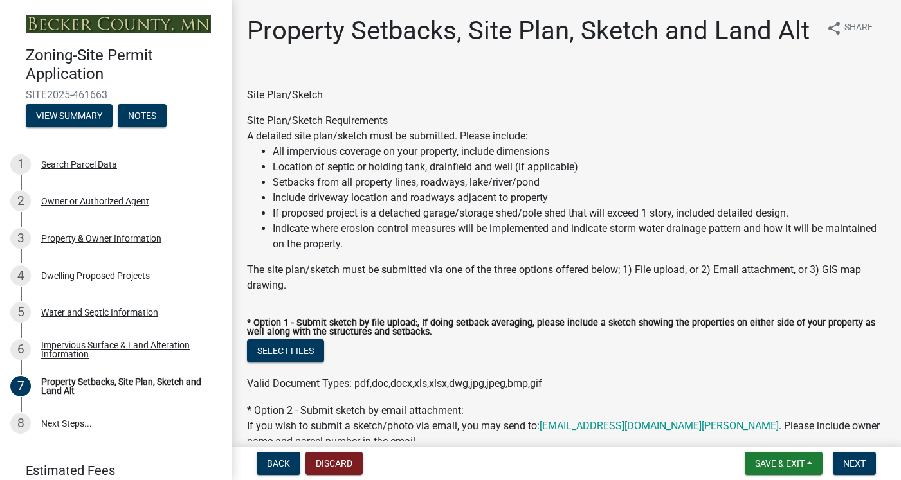
select select "7b13c63f-e699-4112-b373-98fbd28ec536"
select select "9b388376-b10c-4de6-b8d4-6d04174a4f81"
select select "b56a4575-9846-47cf-8067-c59a4853da22"
select select "12f785fb-c378-4b18-841c-21c73dc99083"
select select "e8ab2dc3-aa3f-46f3-9b4a-37eb25ad84af"
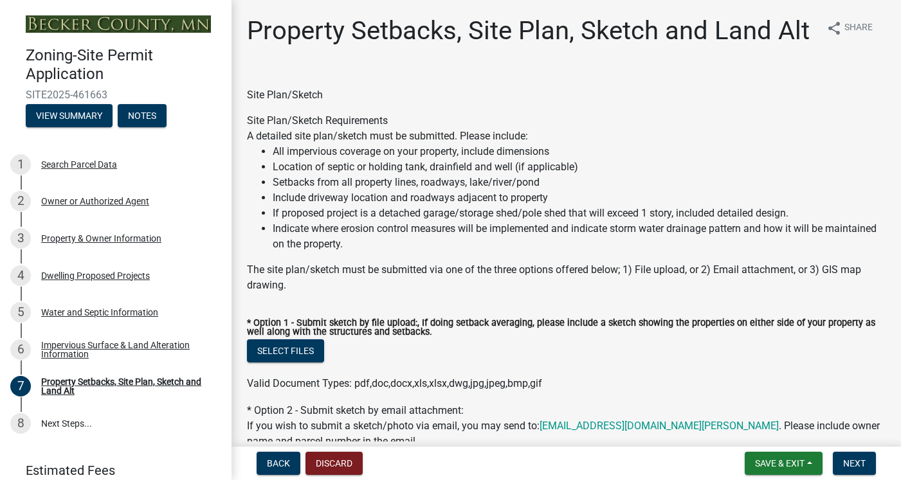
select select "27b2a8b4-abf6-463e-8c0c-7c5d2b4fe26f"
select select "b98836ba-4715-455d-97ab-be9a9df498a8"
select select "d61e3758-d187-40af-a435-5e09c3f3d509"
select select "c8b8ea71-7088-4e87-a493-7bc88cc2835b"
select select "1418c7e3-4054-4b00-84b5-d09b9560f30a"
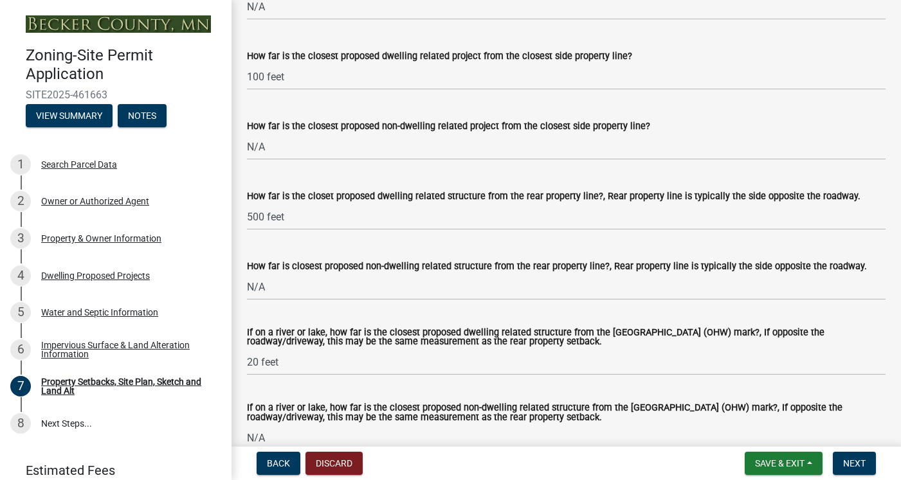
scroll to position [2755, 0]
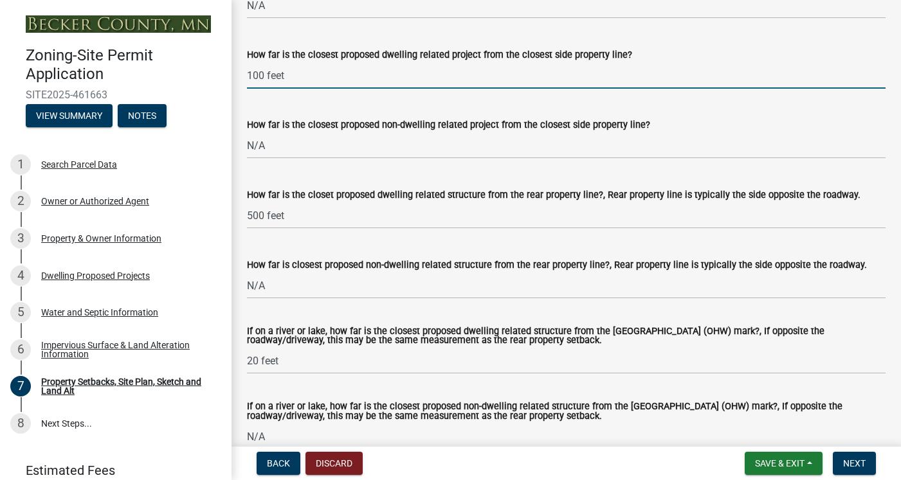
click at [257, 78] on input "100 feet" at bounding box center [566, 75] width 639 height 26
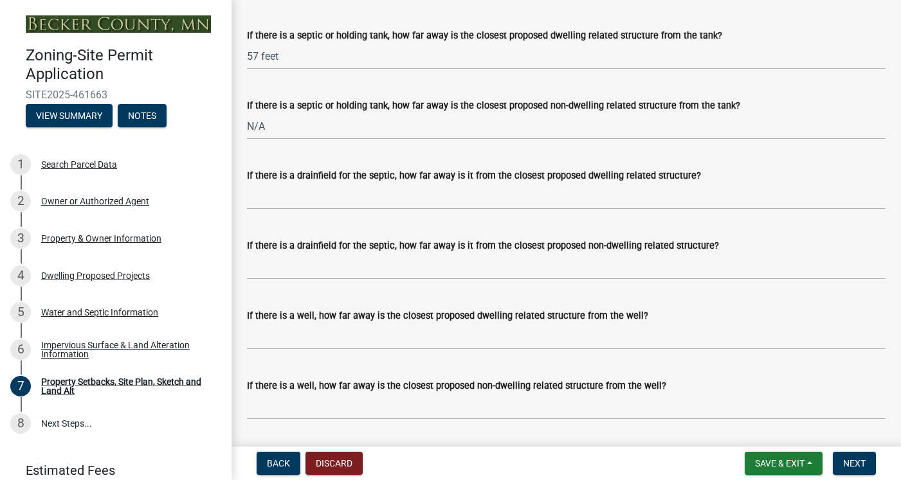
scroll to position [3491, 0]
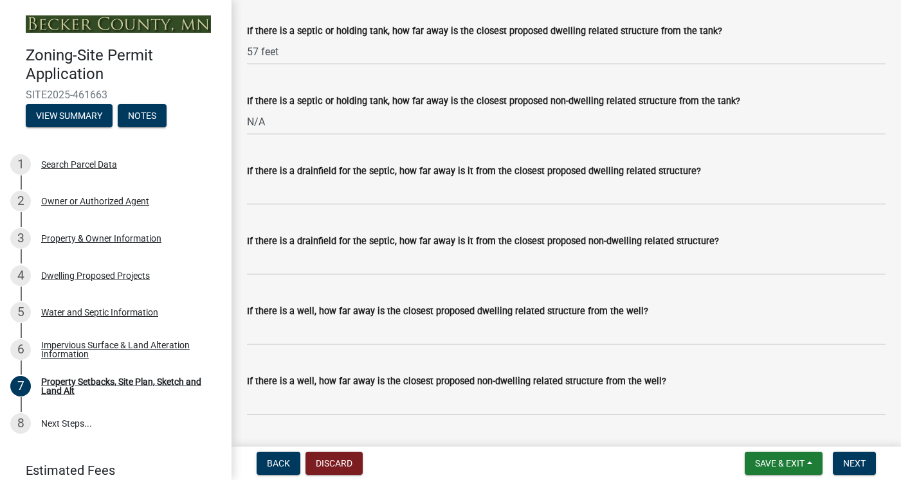
type input "150 feet"
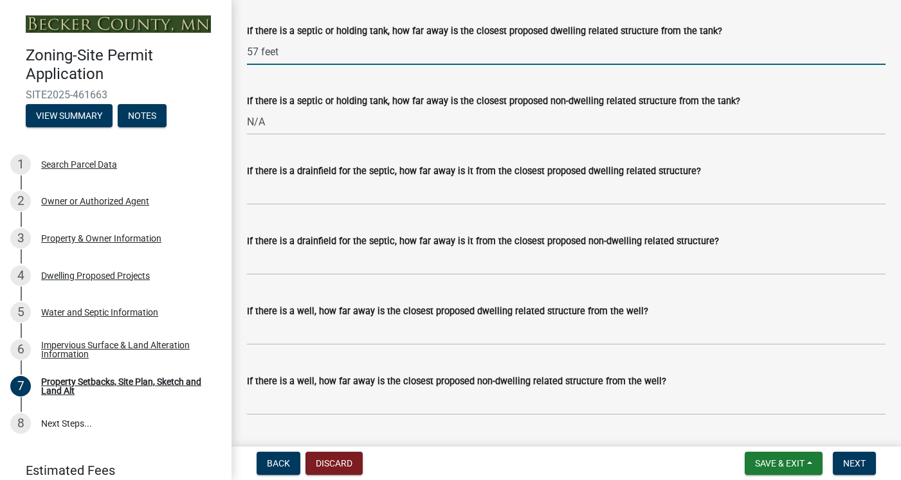
click at [259, 53] on input "57 feet" at bounding box center [566, 52] width 639 height 26
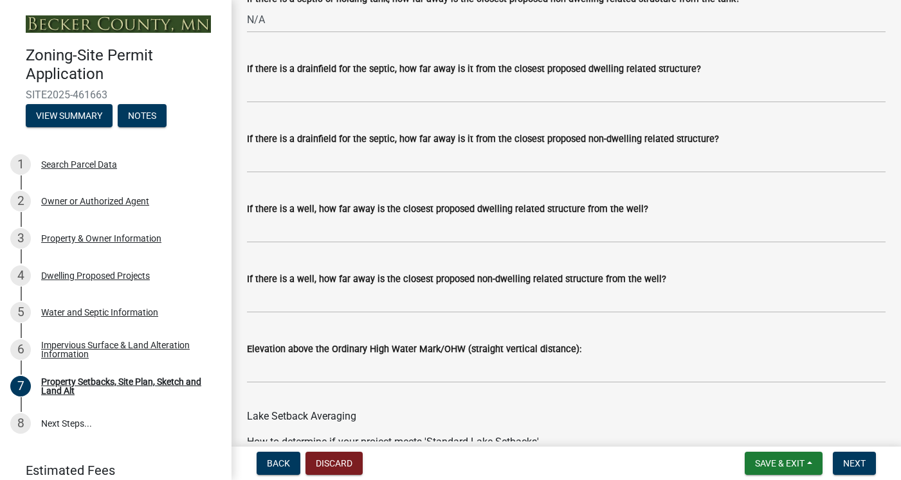
scroll to position [3596, 0]
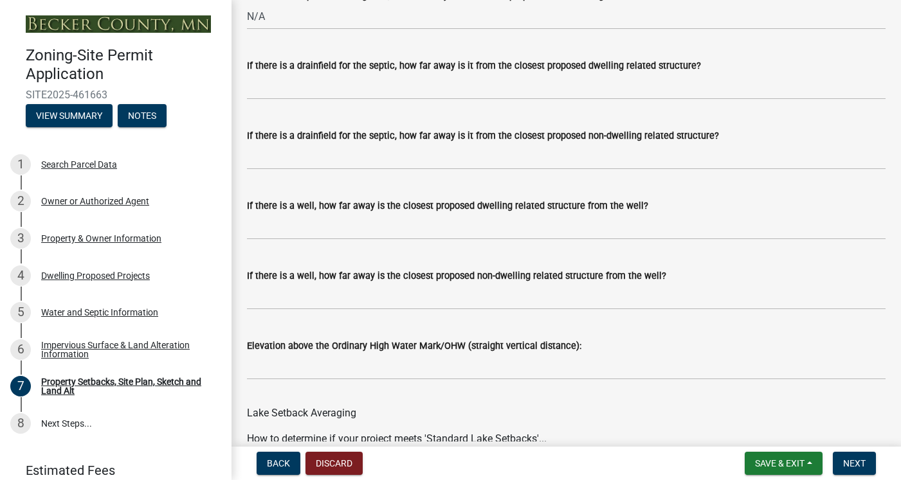
type input "50 feet"
click at [353, 86] on input "If there is a drainfield for the septic, how far away is it from the closest pr…" at bounding box center [566, 86] width 639 height 26
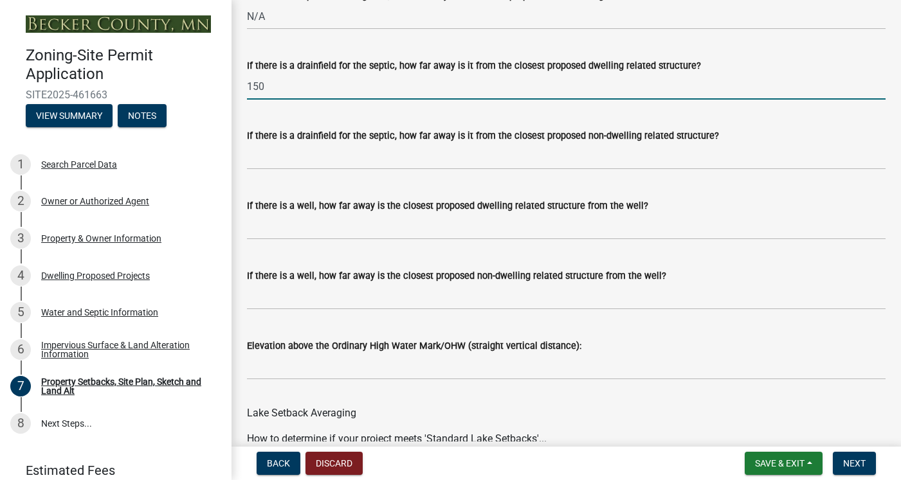
type input "150"
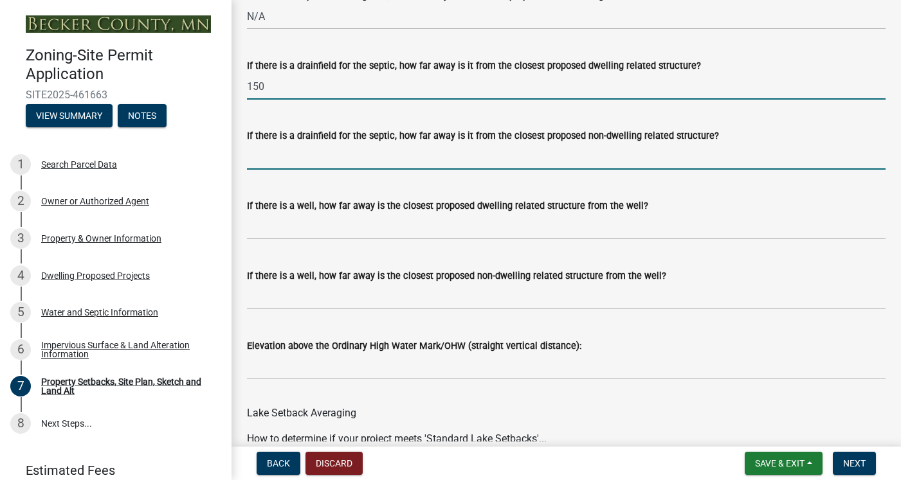
click at [278, 168] on input "If there is a drainfield for the septic, how far away is it from the closest pr…" at bounding box center [566, 156] width 639 height 26
type input "N/A"
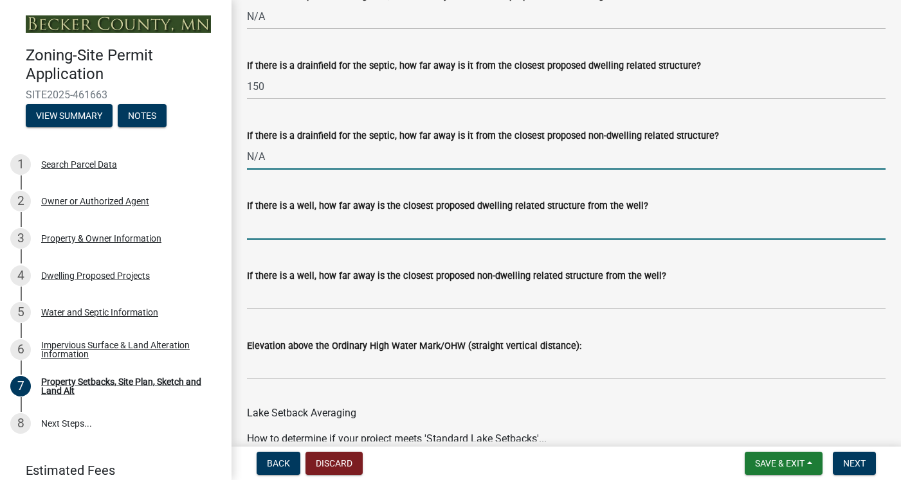
click at [345, 235] on input "If there is a well, how far away is the closest proposed dwelling related struc…" at bounding box center [566, 227] width 639 height 26
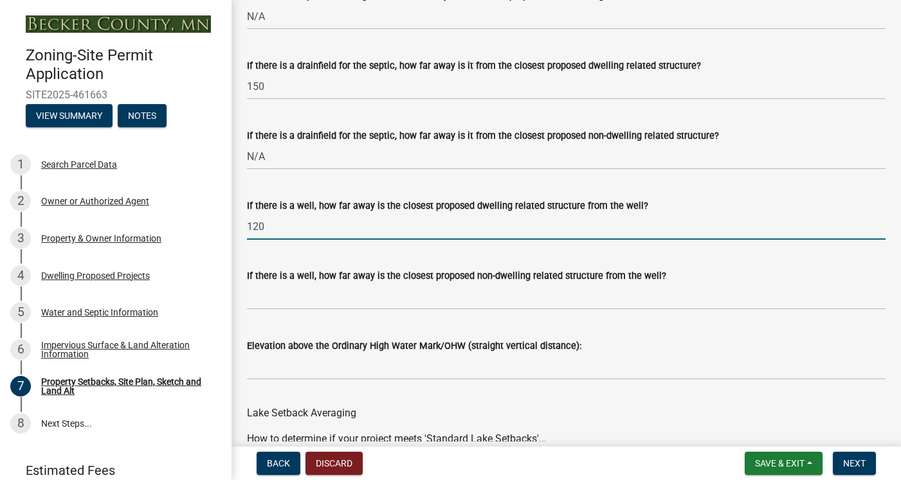
type input "120"
click at [349, 304] on input "If there is a well, how far away is the closest proposed non-dwelling related s…" at bounding box center [566, 297] width 639 height 26
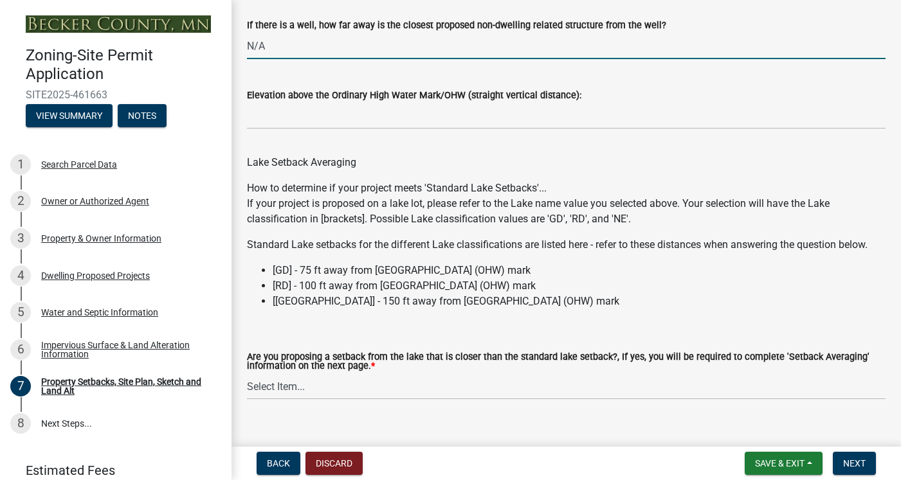
scroll to position [3869, 0]
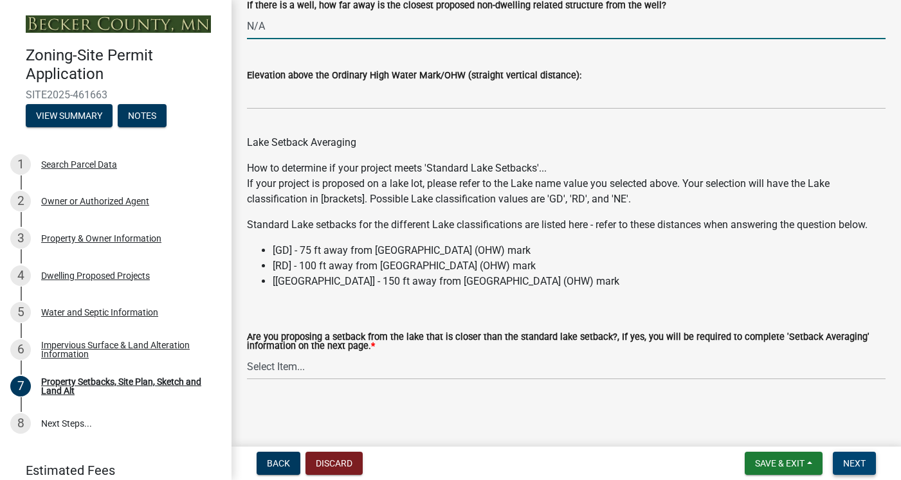
type input "N/A"
click at [856, 466] on span "Next" at bounding box center [854, 464] width 23 height 10
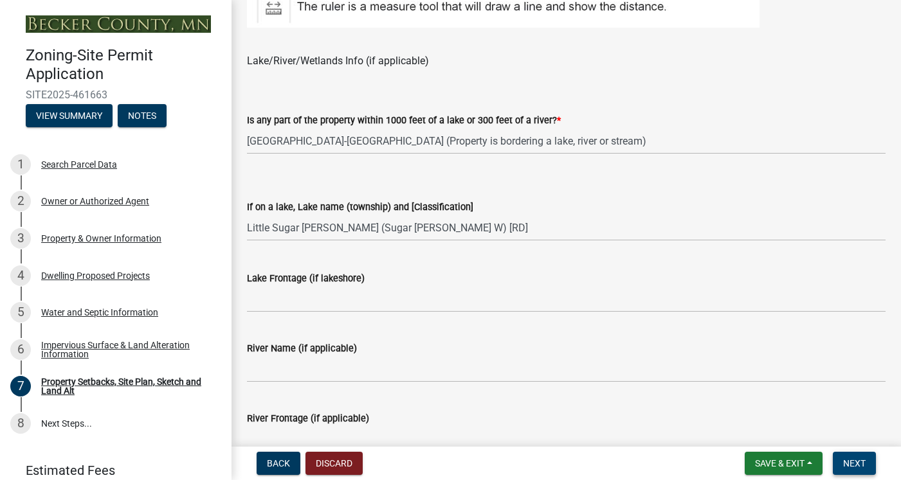
scroll to position [974, 0]
click at [287, 137] on select "Select Item... Shoreland-Riparian (Property is bordering a lake, river or strea…" at bounding box center [566, 140] width 639 height 26
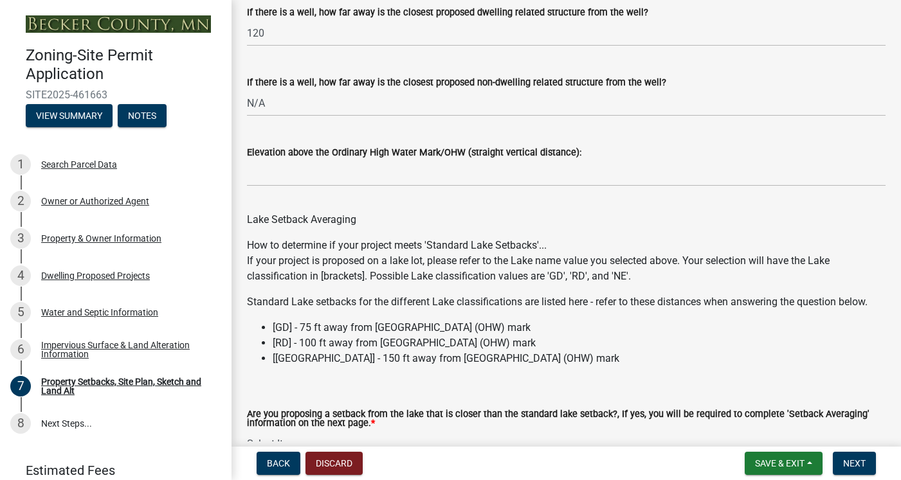
scroll to position [3792, 0]
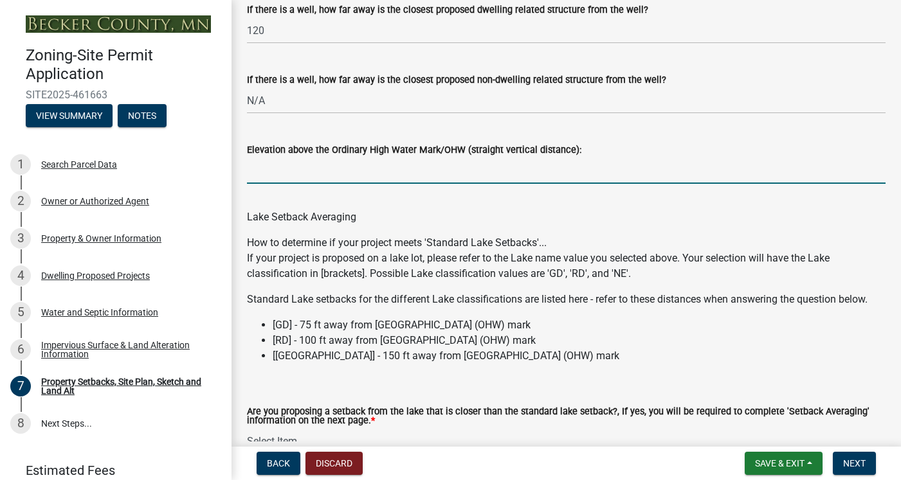
click at [382, 171] on input "Elevation above the Ordinary High Water Mark/OHW (straight vertical distance):" at bounding box center [566, 171] width 639 height 26
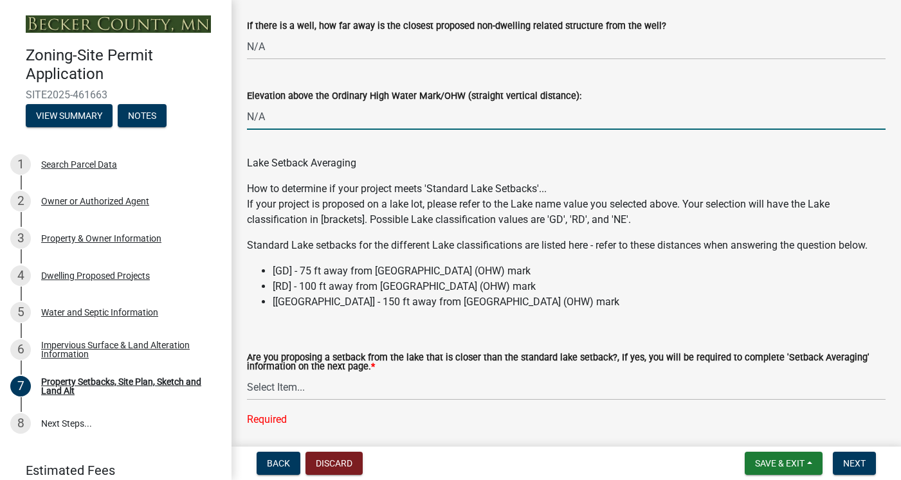
scroll to position [3895, 0]
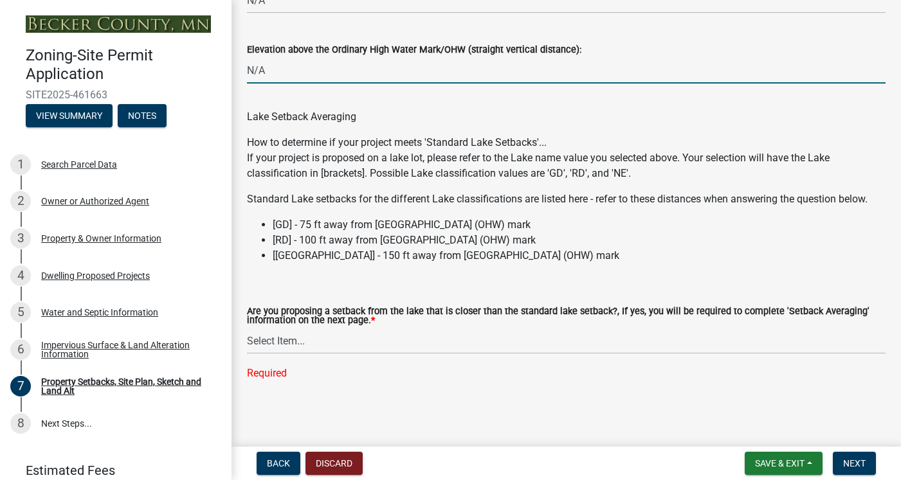
type input "N/A"
click at [289, 341] on select "Select Item... Yes No N/A" at bounding box center [566, 341] width 639 height 26
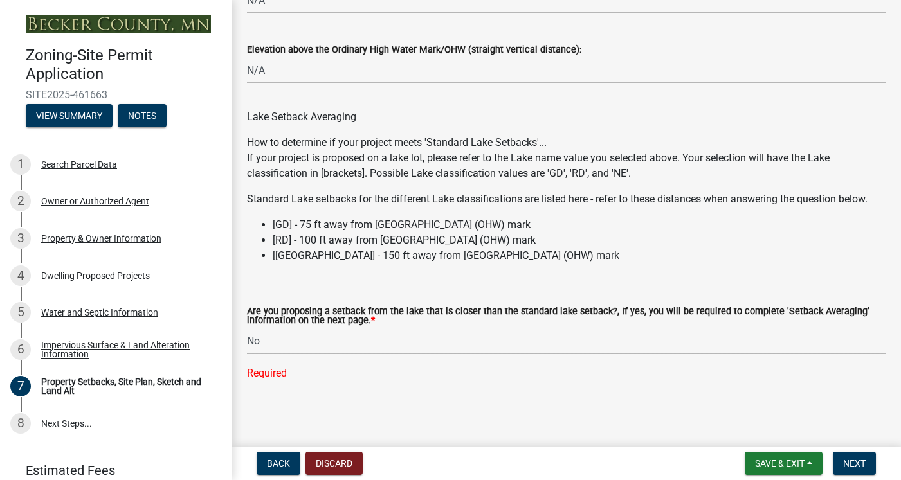
select select "19d13e65-c93d-443e-910a-7a17299544cc"
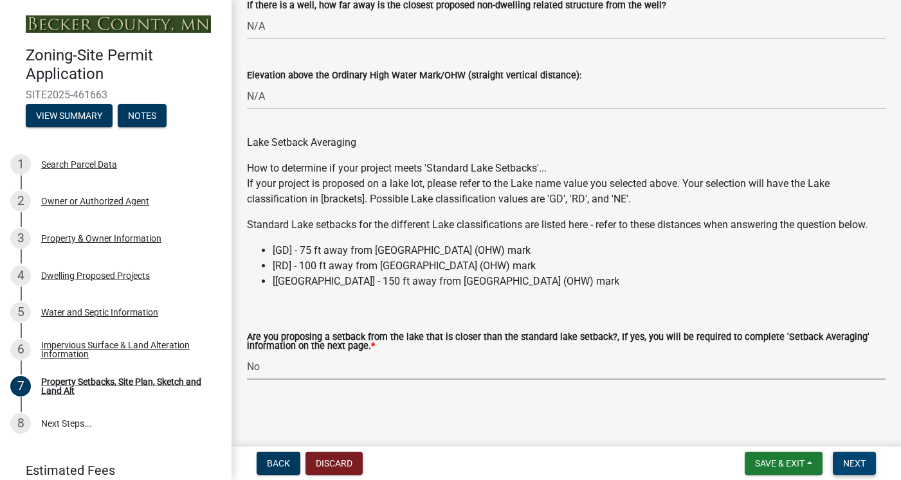
click at [855, 464] on span "Next" at bounding box center [854, 464] width 23 height 10
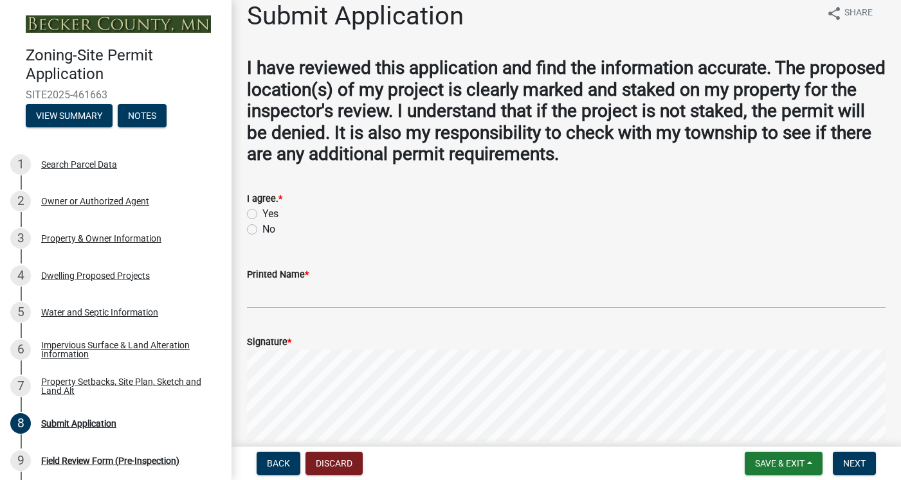
scroll to position [0, 0]
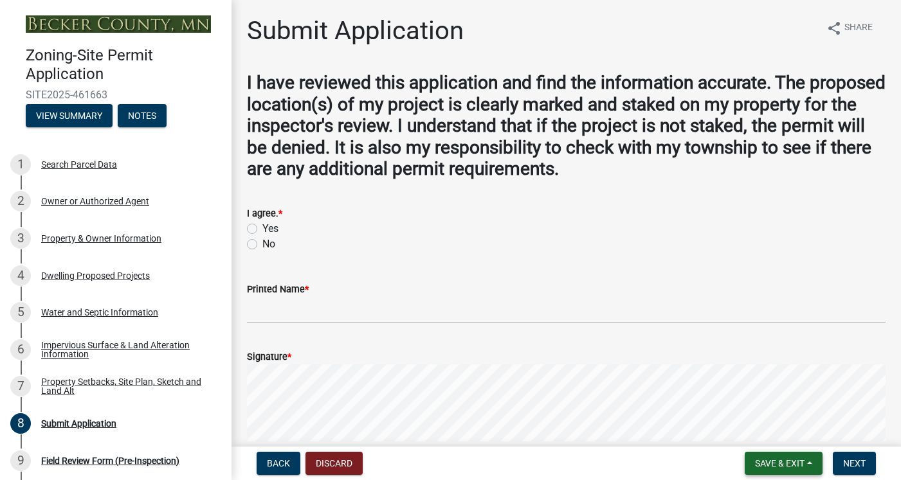
click at [788, 463] on span "Save & Exit" at bounding box center [780, 464] width 50 height 10
click at [744, 399] on button "Save" at bounding box center [771, 399] width 103 height 31
click at [785, 463] on span "Save & Exit" at bounding box center [780, 464] width 50 height 10
click at [747, 430] on button "Save & Exit" at bounding box center [771, 430] width 103 height 31
